Goal: Find specific page/section: Find specific page/section

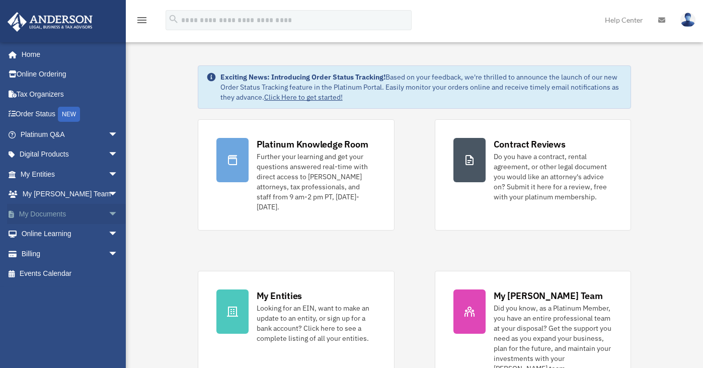
click at [35, 215] on link "My Documents arrow_drop_down" at bounding box center [70, 214] width 126 height 20
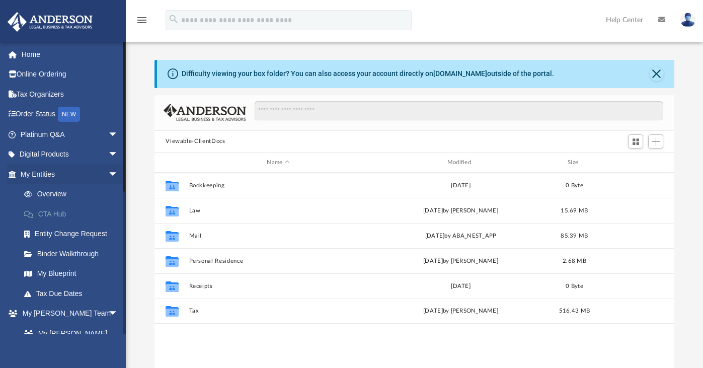
scroll to position [221, 512]
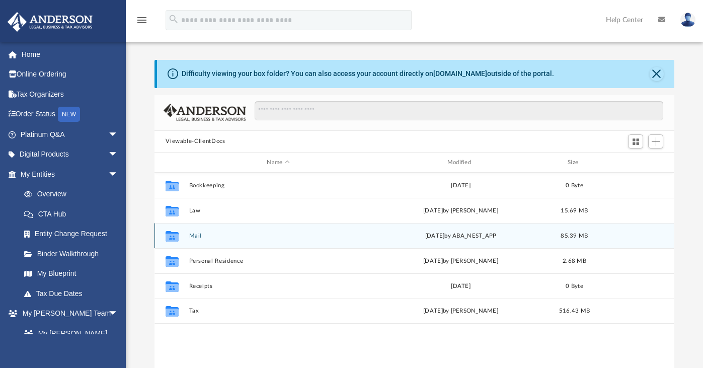
click at [199, 236] on button "Mail" at bounding box center [278, 235] width 178 height 7
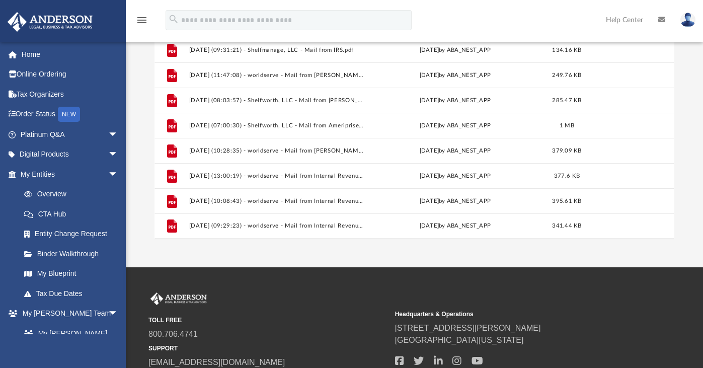
scroll to position [184, 0]
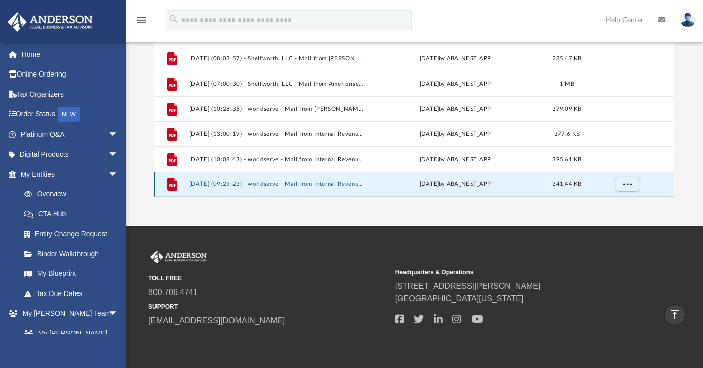
click at [321, 182] on button "2025.07.25 (09:29:23) - worldserve - Mail from Internal Revenue Service.pdf" at bounding box center [276, 184] width 175 height 7
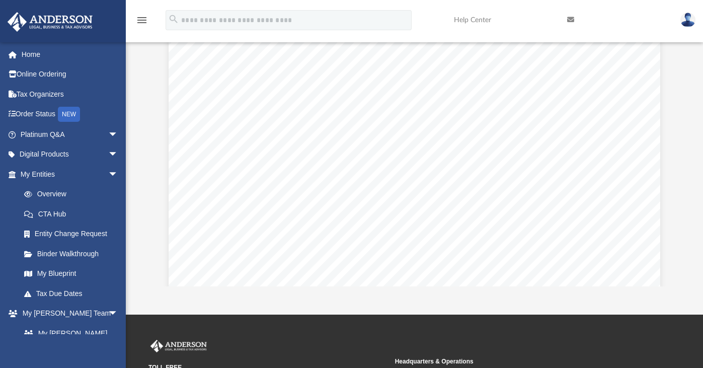
scroll to position [0, 0]
